Goal: Find specific page/section: Find specific page/section

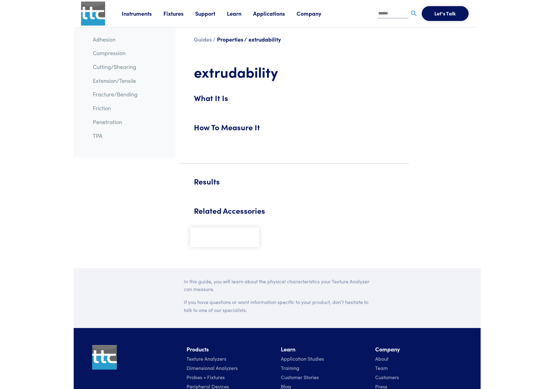
click at [105, 43] on link "Adhesion" at bounding box center [104, 39] width 23 height 8
click at [115, 92] on link "Fracture/Bending" at bounding box center [115, 94] width 45 height 8
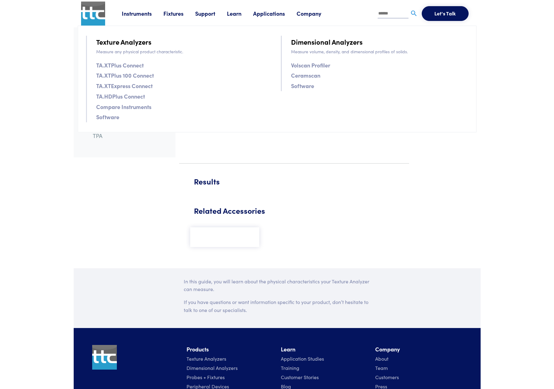
click at [117, 76] on link "TA.XTPlus 100 Connect" at bounding box center [125, 75] width 58 height 9
